Goal: Communication & Community: Answer question/provide support

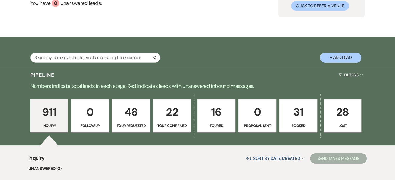
scroll to position [52, 0]
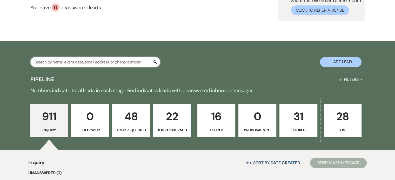
click at [40, 61] on input "text" at bounding box center [95, 62] width 130 height 10
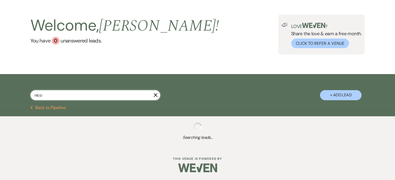
type input "[PERSON_NAME]"
select select "2"
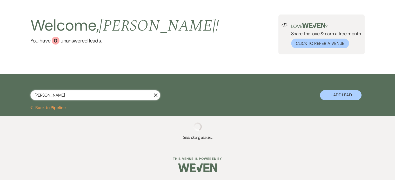
select select "5"
select select "2"
select select "4"
select select "2"
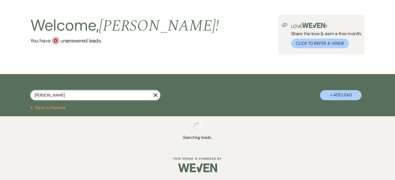
select select "8"
select select "6"
select select "5"
select select "8"
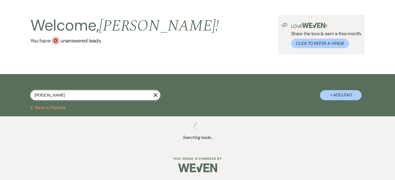
select select "3"
select select "2"
select select "8"
select select "6"
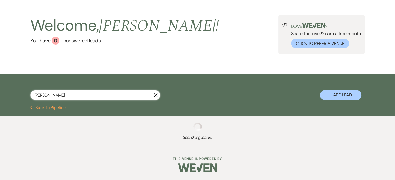
select select "8"
select select "1"
select select "2"
select select "5"
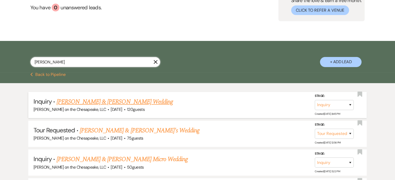
type input "[PERSON_NAME]"
click at [91, 102] on link "[PERSON_NAME] & [PERSON_NAME] Wedding" at bounding box center [115, 101] width 116 height 9
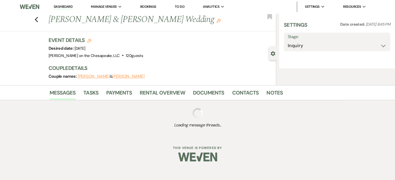
select select "5"
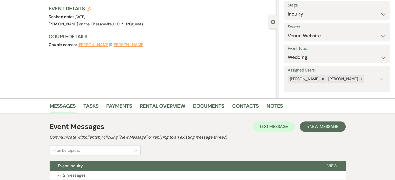
scroll to position [20, 0]
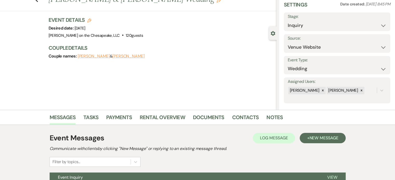
click at [115, 57] on button "[PERSON_NAME]" at bounding box center [128, 56] width 32 height 4
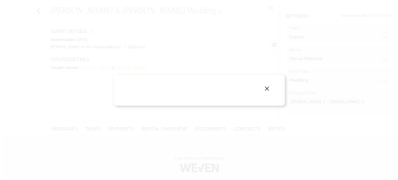
scroll to position [8, 0]
select select "1"
select select "text"
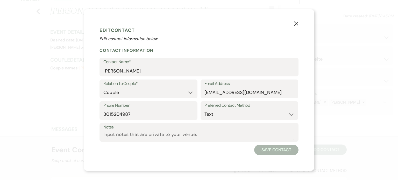
scroll to position [20, 0]
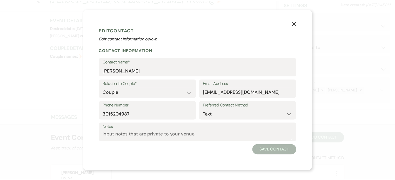
scroll to position [52, 0]
select select "2"
select select "5"
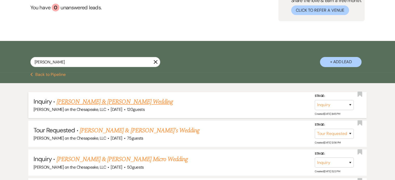
click at [114, 102] on link "[PERSON_NAME] & [PERSON_NAME] Wedding" at bounding box center [115, 101] width 116 height 9
select select "5"
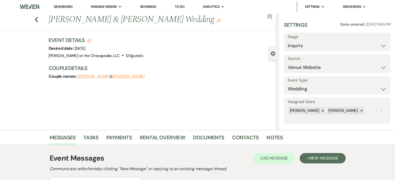
scroll to position [72, 0]
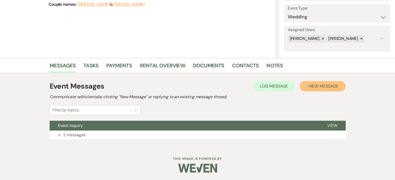
click at [305, 85] on span "New Message" at bounding box center [323, 86] width 29 height 5
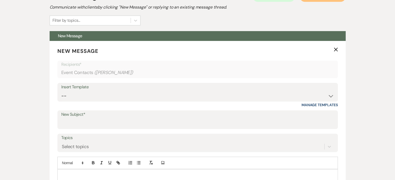
scroll to position [176, 0]
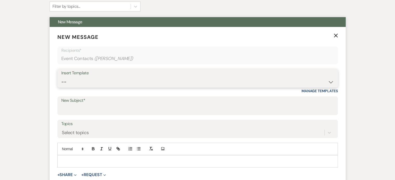
click at [305, 82] on select "-- Weven Planning Portal Introduction (Booked Events) Tour Request Response Fol…" at bounding box center [197, 82] width 272 height 10
select select "16"
click at [61, 77] on select "-- Weven Planning Portal Introduction (Booked Events) Tour Request Response Fol…" at bounding box center [197, 82] width 272 height 10
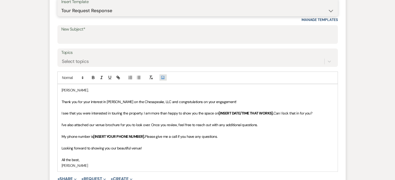
scroll to position [228, 0]
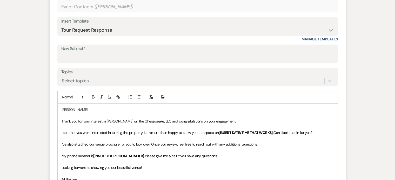
click at [61, 108] on p "[PERSON_NAME]," at bounding box center [197, 110] width 272 height 6
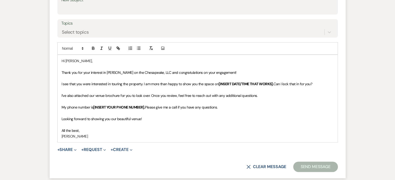
scroll to position [280, 0]
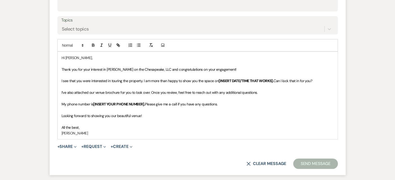
click at [143, 80] on span "I see that you were interested in touring the property. I am more than happy to…" at bounding box center [139, 81] width 157 height 5
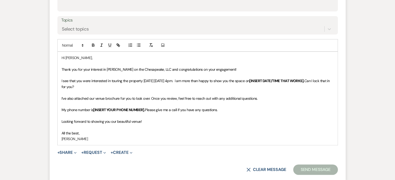
drag, startPoint x: 186, startPoint y: 80, endPoint x: 239, endPoint y: 111, distance: 61.6
click at [239, 111] on div "Hi [PERSON_NAME], Thank you for your interest in [PERSON_NAME] on the Chesapeak…" at bounding box center [198, 98] width 280 height 93
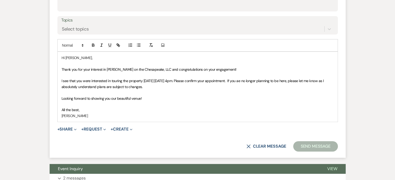
scroll to position [228, 0]
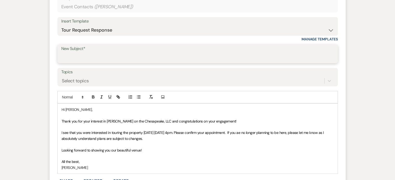
click at [77, 54] on input "New Subject*" at bounding box center [197, 58] width 272 height 10
type input "Invitation to tour"
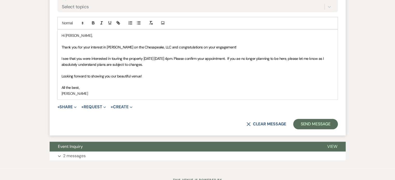
scroll to position [323, 0]
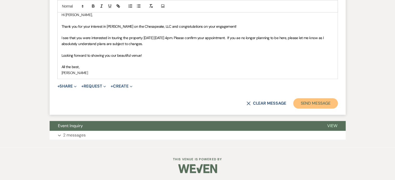
click at [305, 103] on button "Send Message" at bounding box center [315, 103] width 44 height 10
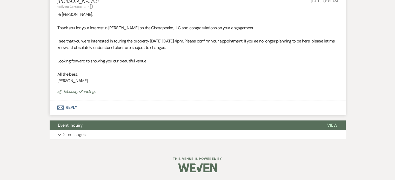
scroll to position [130, 0]
